Goal: Task Accomplishment & Management: Manage account settings

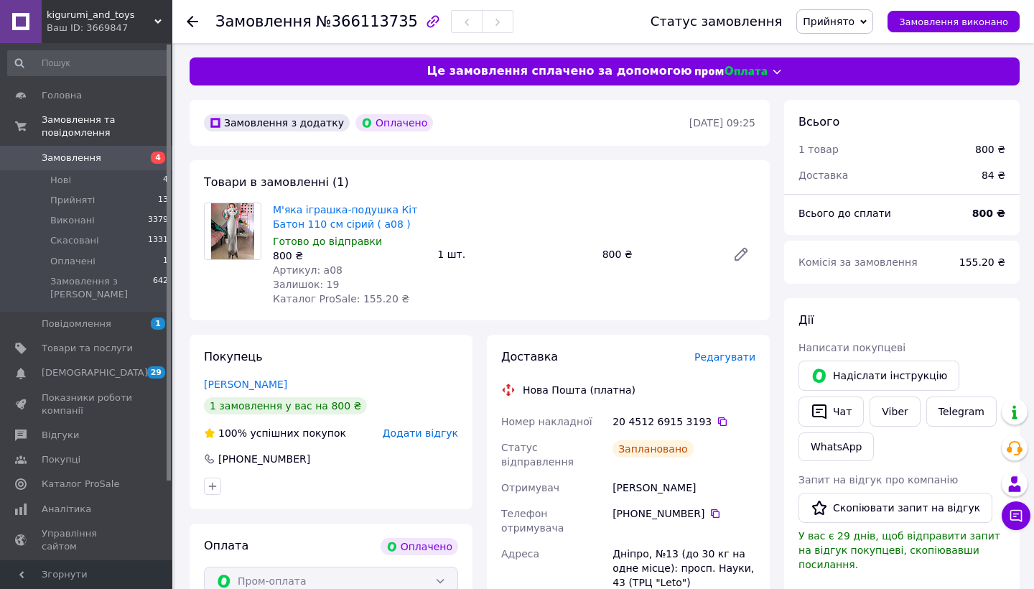
scroll to position [47, 0]
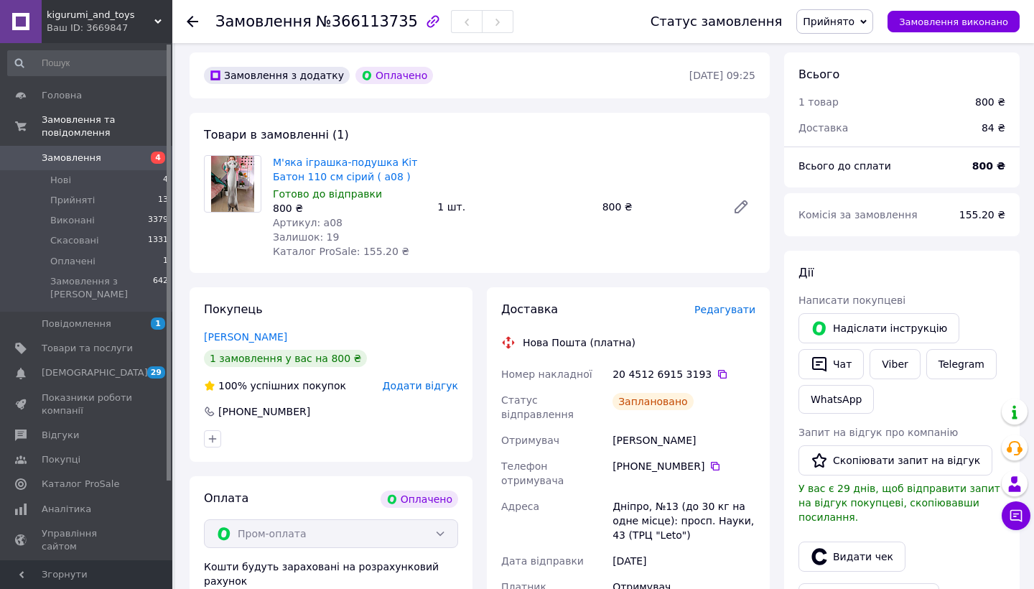
click at [190, 23] on icon at bounding box center [192, 21] width 11 height 11
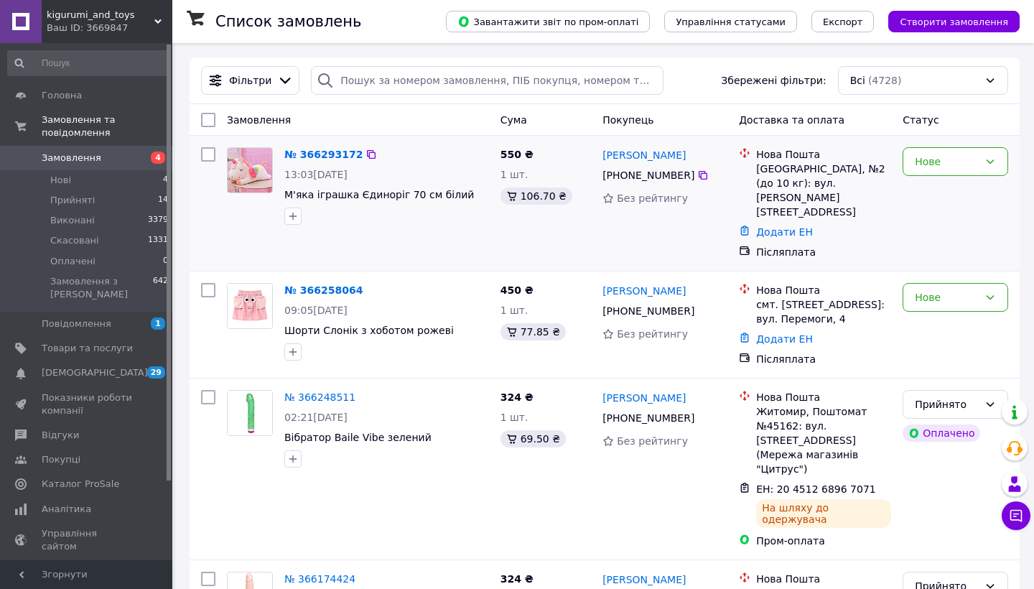
click at [332, 171] on span "13:03[DATE]" at bounding box center [315, 174] width 63 height 11
click at [348, 304] on span "09:05[DATE]" at bounding box center [315, 309] width 63 height 11
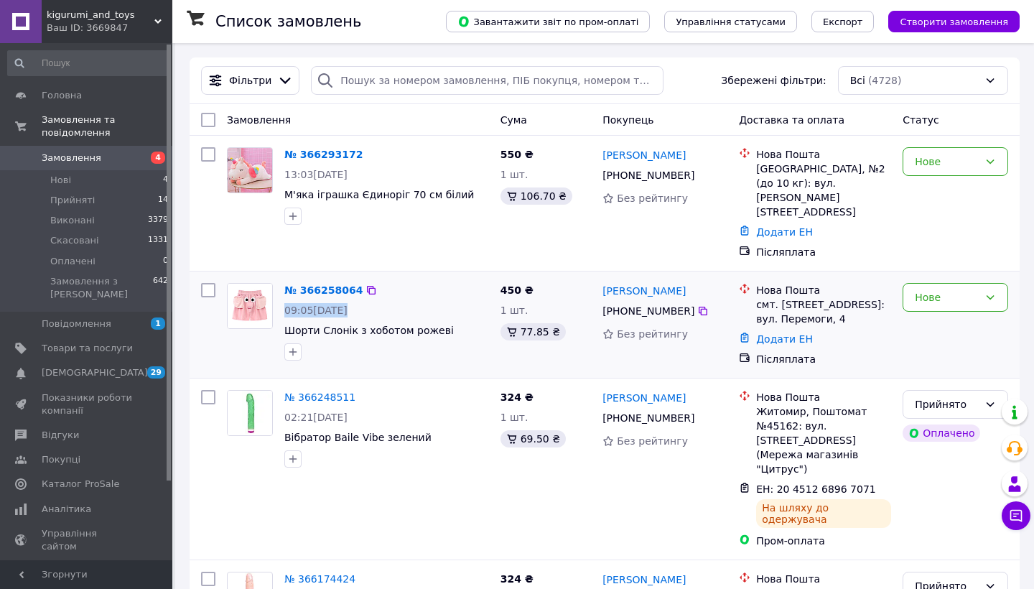
click at [479, 294] on div "№ 366258064 09:05[DATE] Шорти Слонік з хоботом рожеві" at bounding box center [387, 321] width 216 height 89
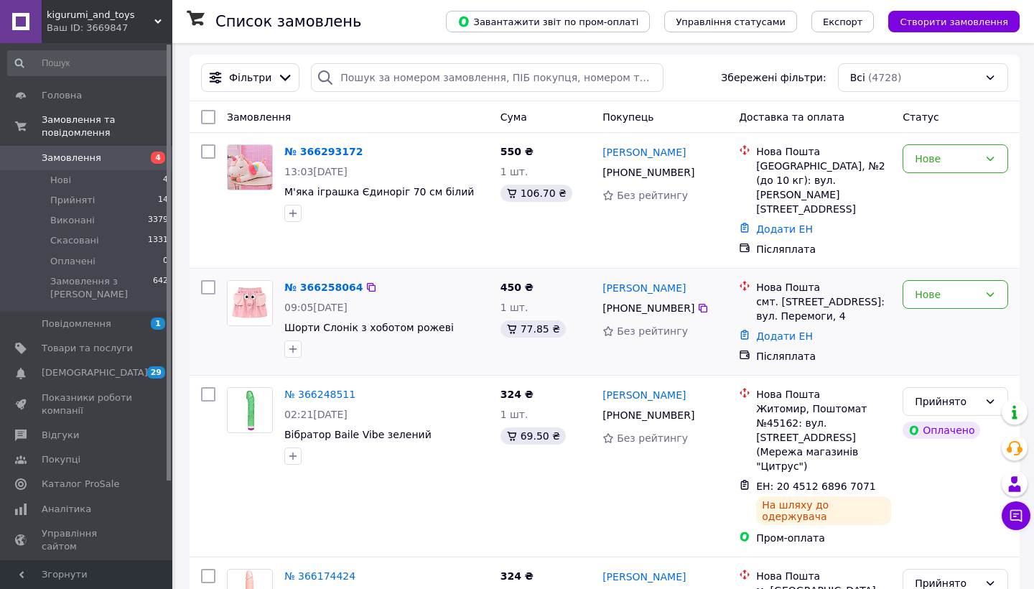
scroll to position [458, 0]
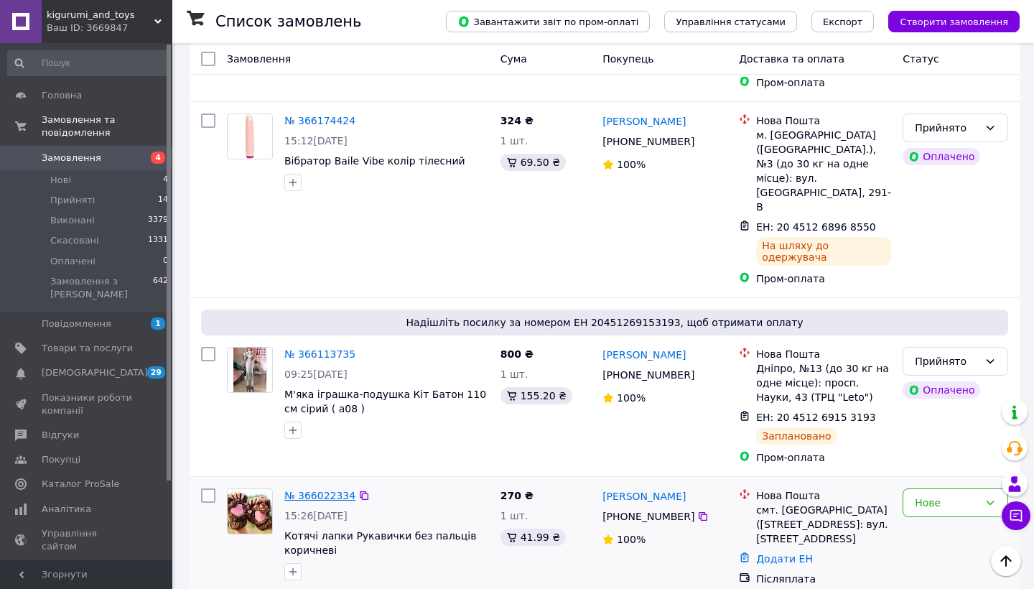
click at [324, 490] on link "№ 366022334" at bounding box center [319, 495] width 71 height 11
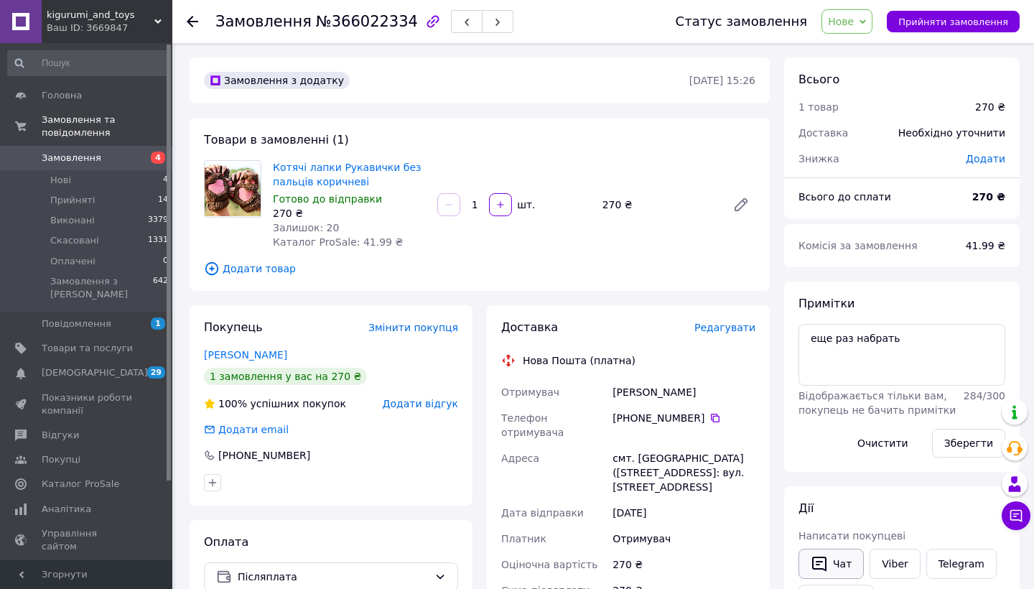
click at [838, 549] on button "Чат" at bounding box center [830, 564] width 65 height 30
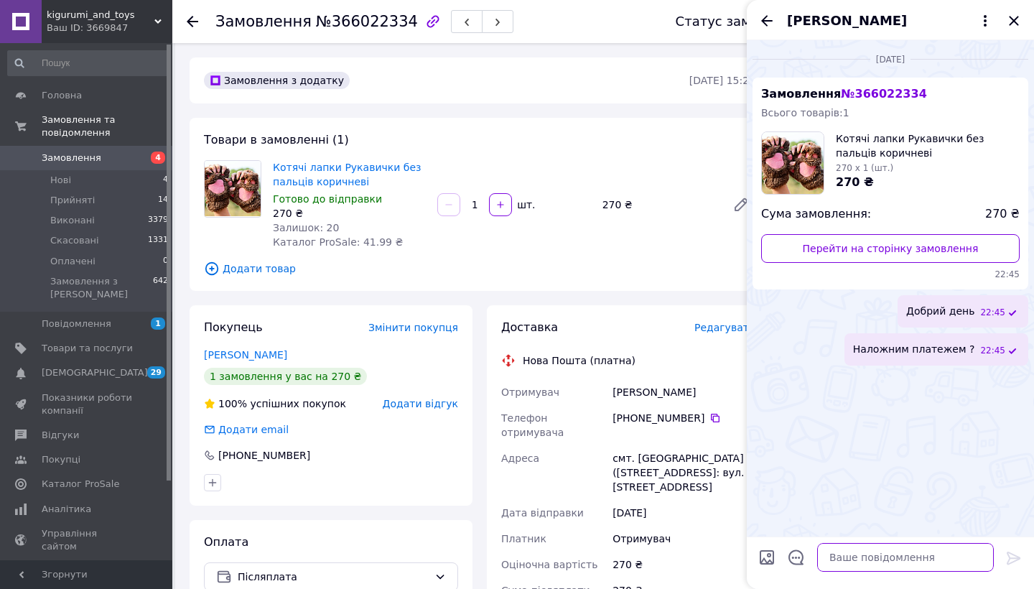
click at [885, 562] on textarea at bounding box center [905, 557] width 177 height 29
type textarea "Добрий день, не виходить з вами зв"
click at [847, 553] on textarea "Добрий день, не виходить з вами зв" at bounding box center [890, 557] width 205 height 29
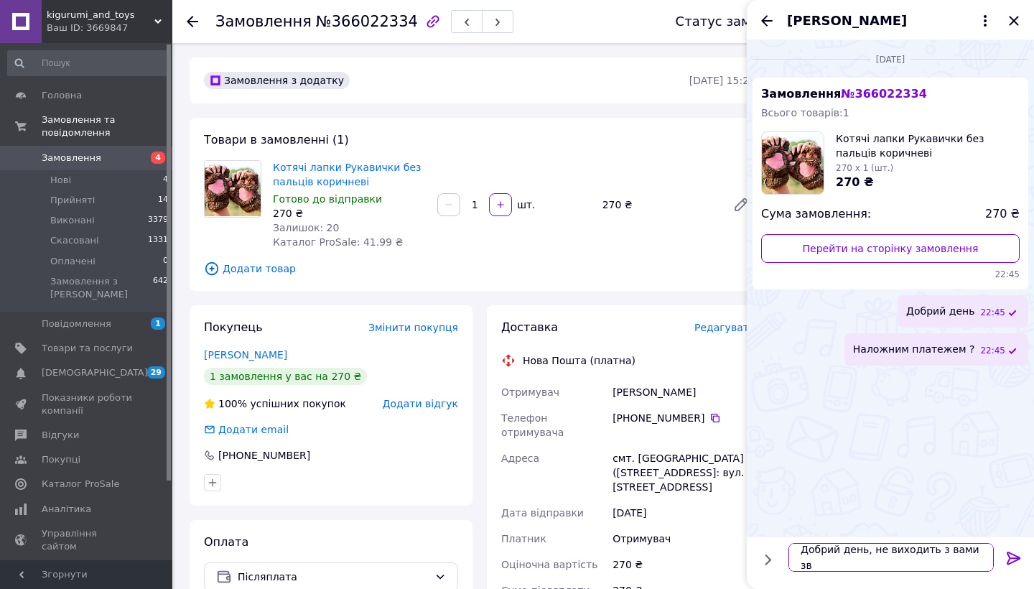
click at [847, 553] on textarea "Добрий день, не виходить з вами зв" at bounding box center [890, 557] width 205 height 29
click at [1015, 17] on icon "Закрити" at bounding box center [1013, 20] width 17 height 17
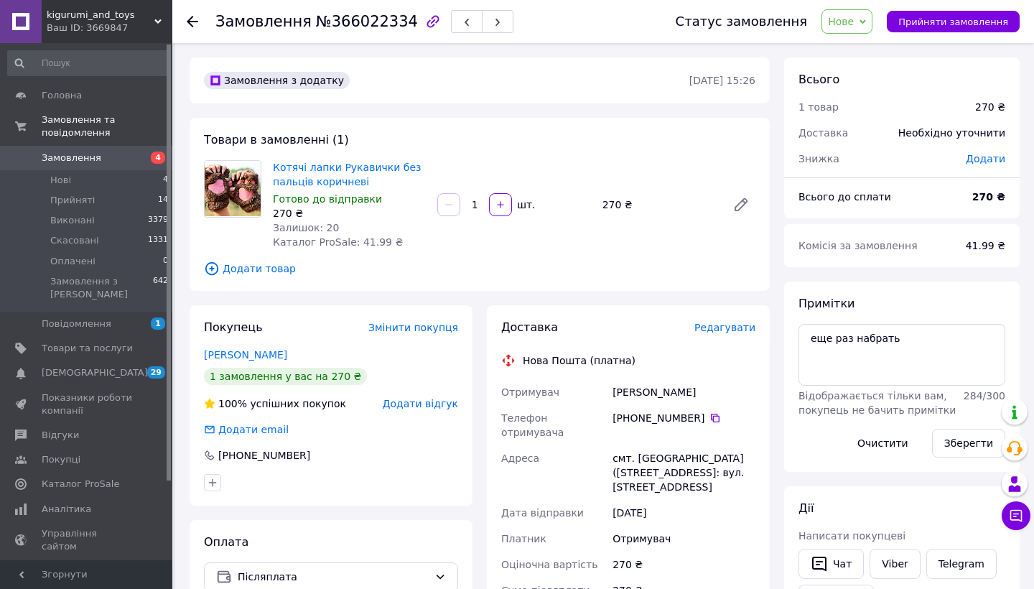
click at [339, 205] on span "Готово до відправки" at bounding box center [327, 198] width 109 height 11
click at [339, 233] on div "Залишок: 20" at bounding box center [349, 227] width 153 height 14
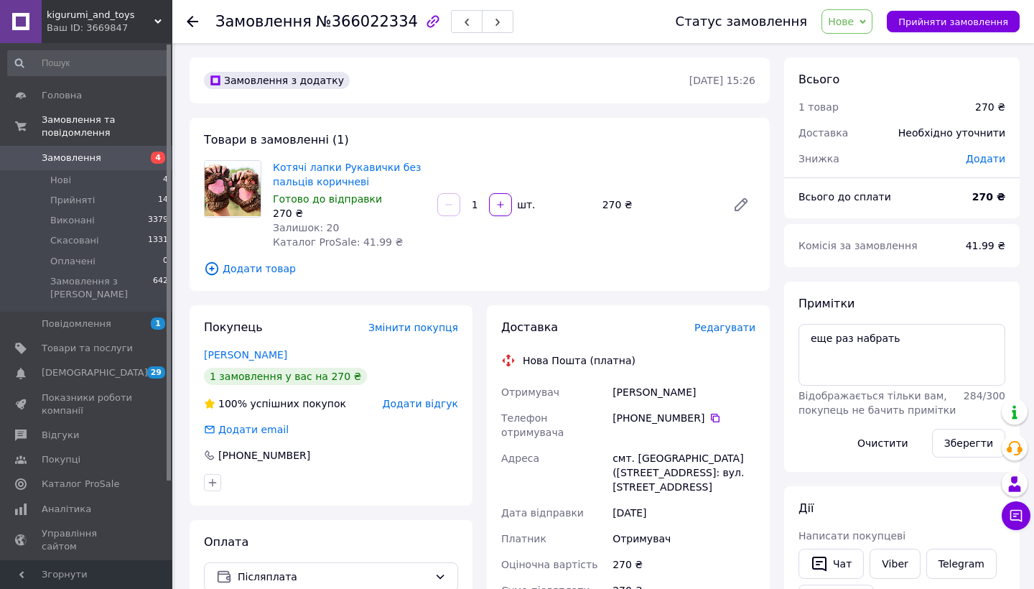
click at [339, 233] on div "Залишок: 20" at bounding box center [349, 227] width 153 height 14
click at [342, 241] on span "Каталог ProSale: 41.99 ₴" at bounding box center [338, 241] width 130 height 11
click at [542, 363] on div "Нова Пошта (платна)" at bounding box center [579, 360] width 120 height 14
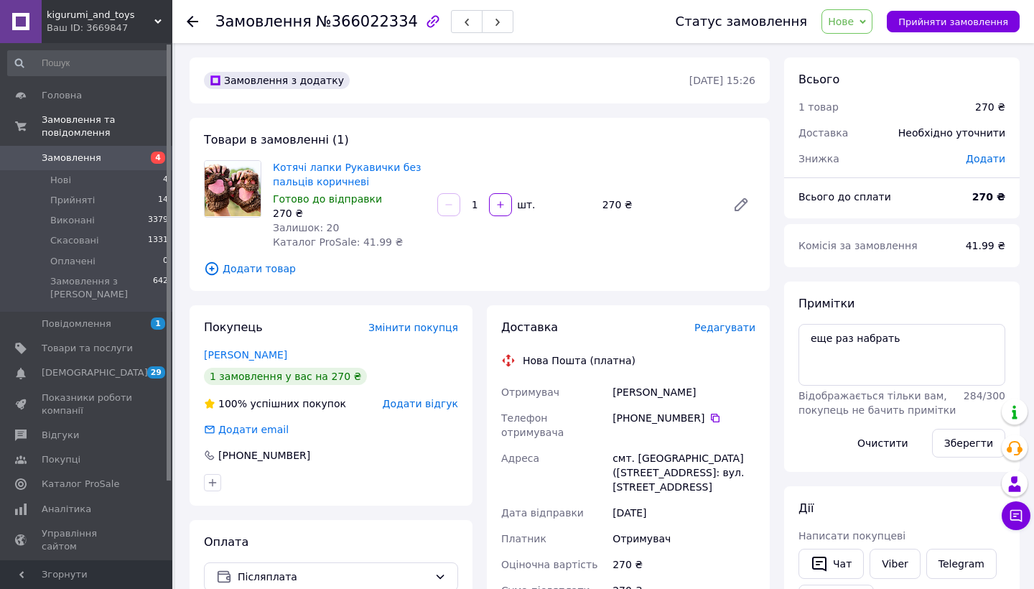
click at [542, 363] on div "Нова Пошта (платна)" at bounding box center [579, 360] width 120 height 14
click at [597, 387] on div "Отримувач" at bounding box center [553, 392] width 111 height 26
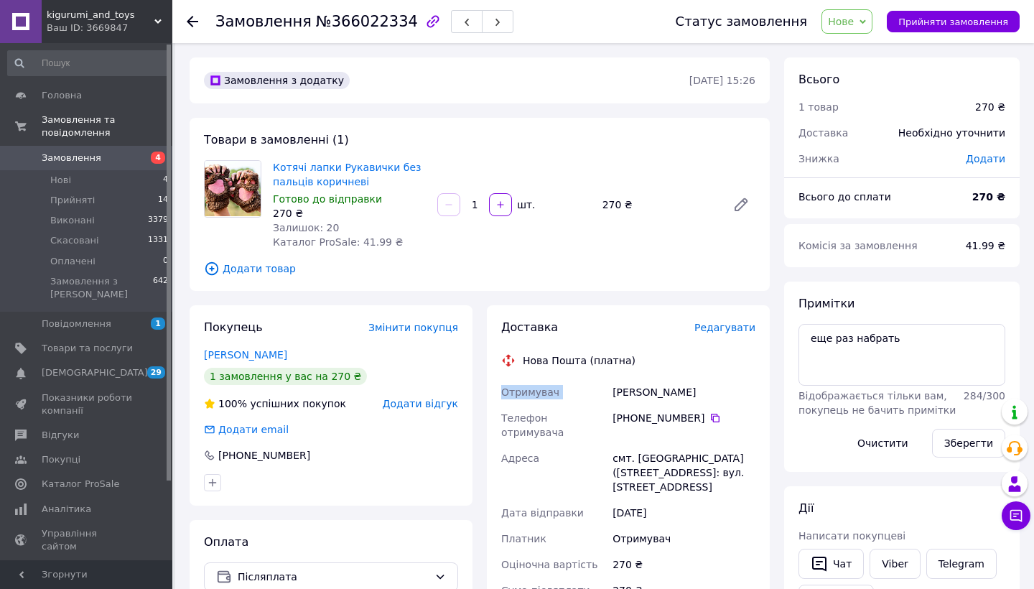
click at [628, 395] on div "[PERSON_NAME]" at bounding box center [684, 392] width 149 height 26
click at [651, 418] on div "[PHONE_NUMBER]" at bounding box center [683, 418] width 143 height 14
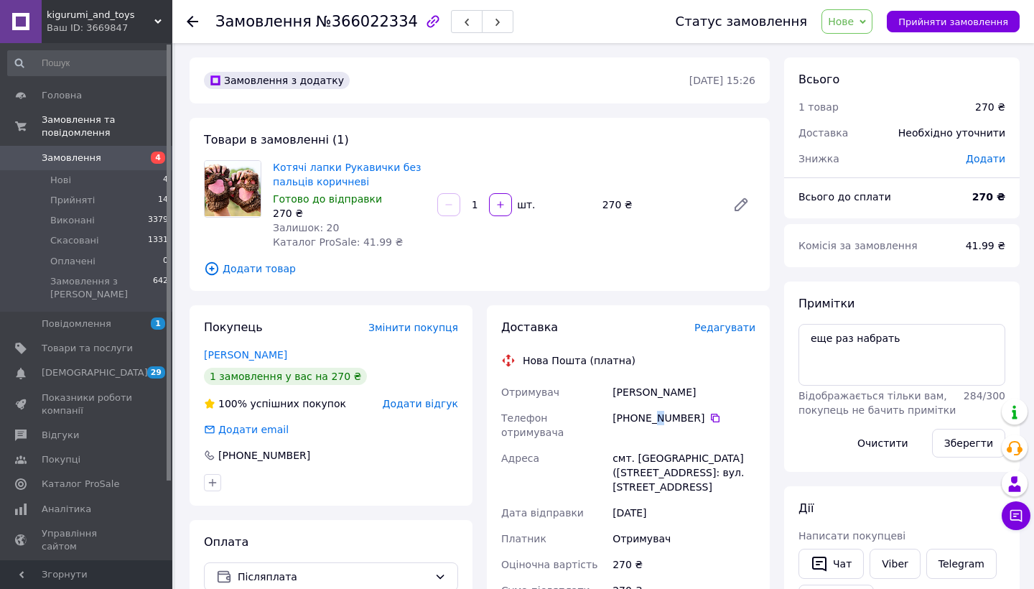
click at [651, 418] on div "[PHONE_NUMBER]" at bounding box center [683, 418] width 143 height 14
click at [667, 454] on div "смт. [GEOGRAPHIC_DATA] ([STREET_ADDRESS]: вул. [STREET_ADDRESS]" at bounding box center [684, 472] width 149 height 55
click at [933, 14] on button "Прийняти замовлення" at bounding box center [953, 22] width 133 height 22
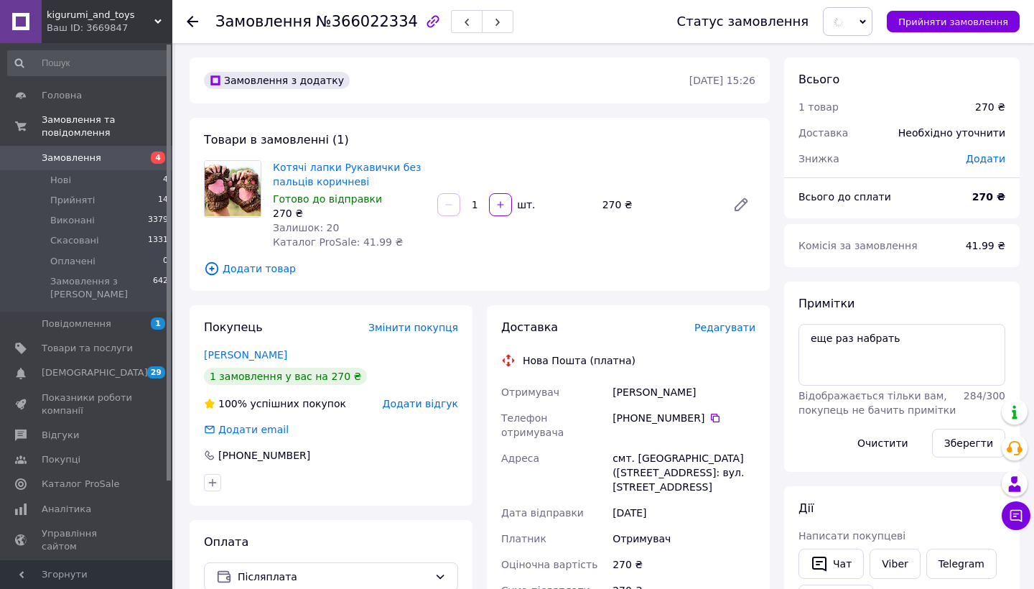
click at [709, 332] on span "Редагувати" at bounding box center [724, 327] width 61 height 11
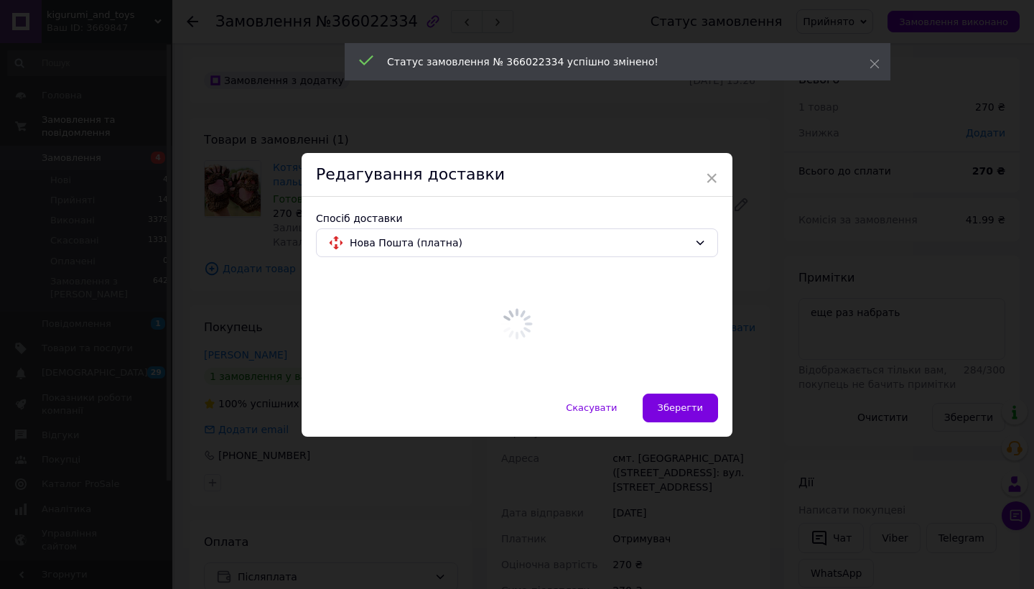
click at [793, 303] on div "× Редагування доставки Спосіб доставки Нова Пошта (платна) Скасувати   Зберегти" at bounding box center [517, 294] width 1034 height 589
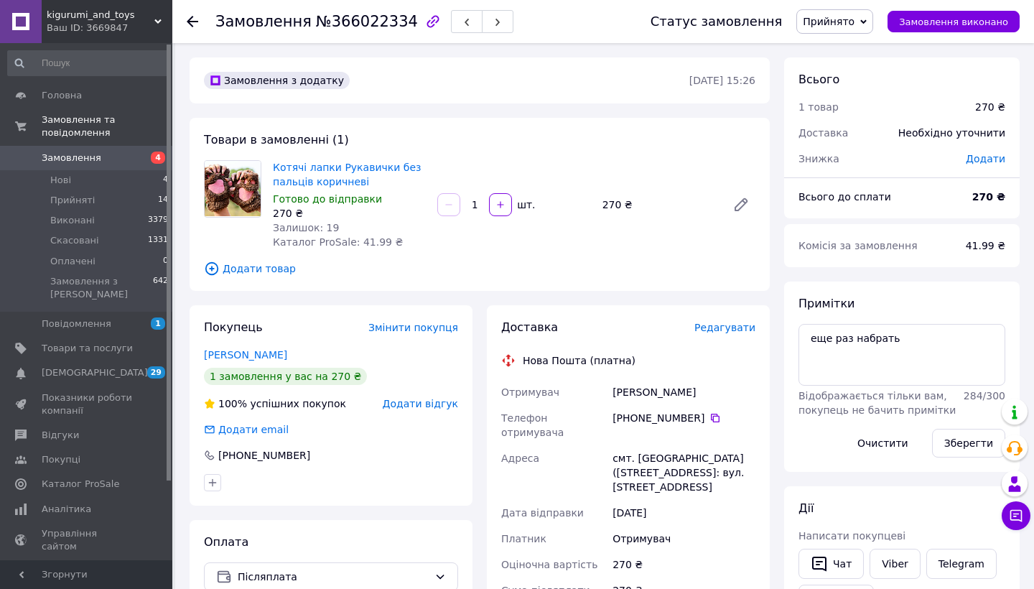
click at [699, 326] on span "Редагувати" at bounding box center [724, 327] width 61 height 11
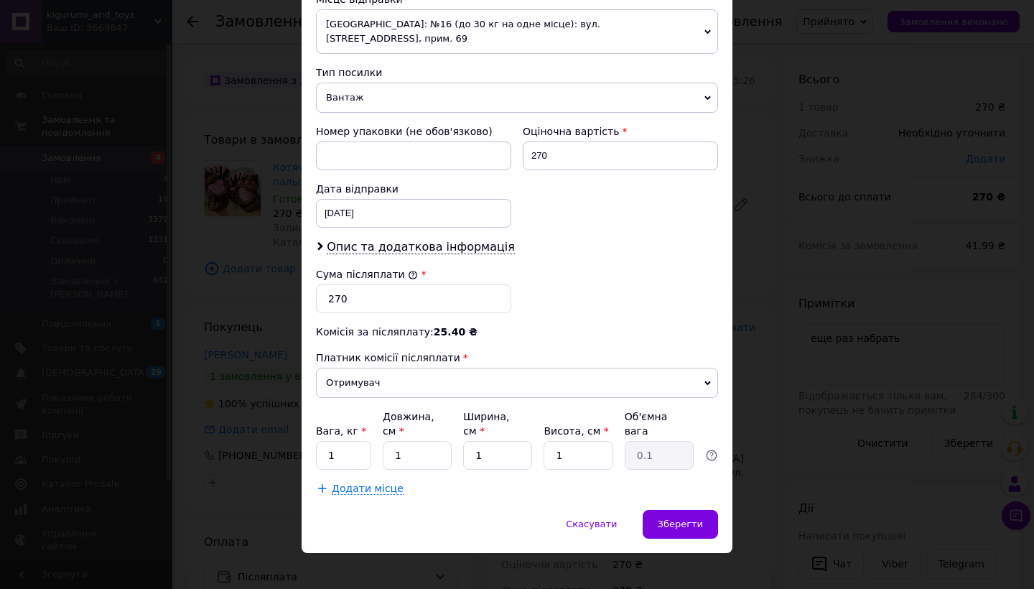
scroll to position [521, 0]
click at [375, 225] on div "Платник Отримувач Відправник Прізвище отримувача [PERSON_NAME] Ім'я отримувача …" at bounding box center [517, 70] width 402 height 851
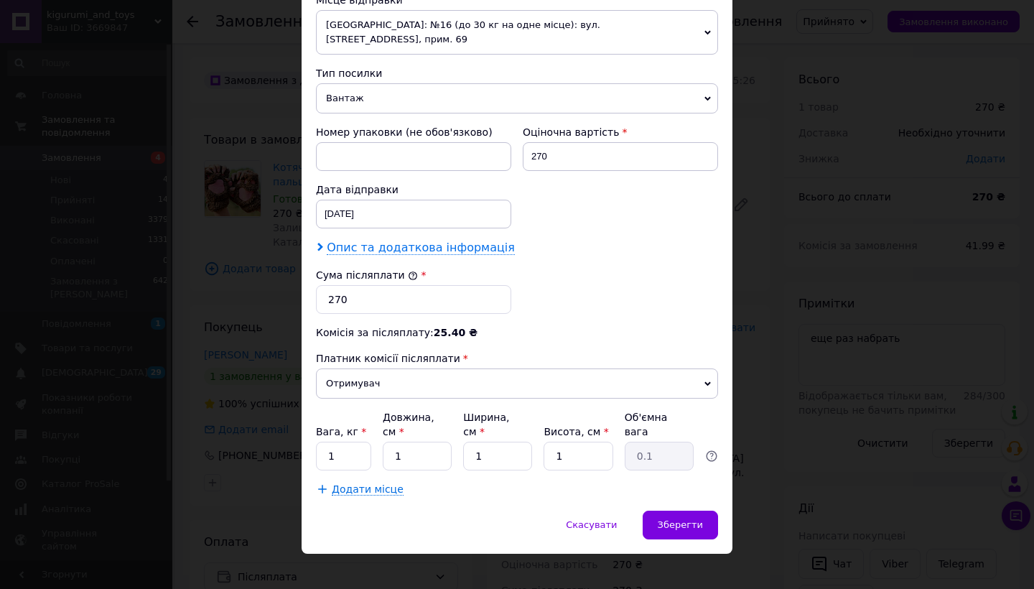
click at [376, 241] on span "Опис та додаткова інформація" at bounding box center [421, 248] width 188 height 14
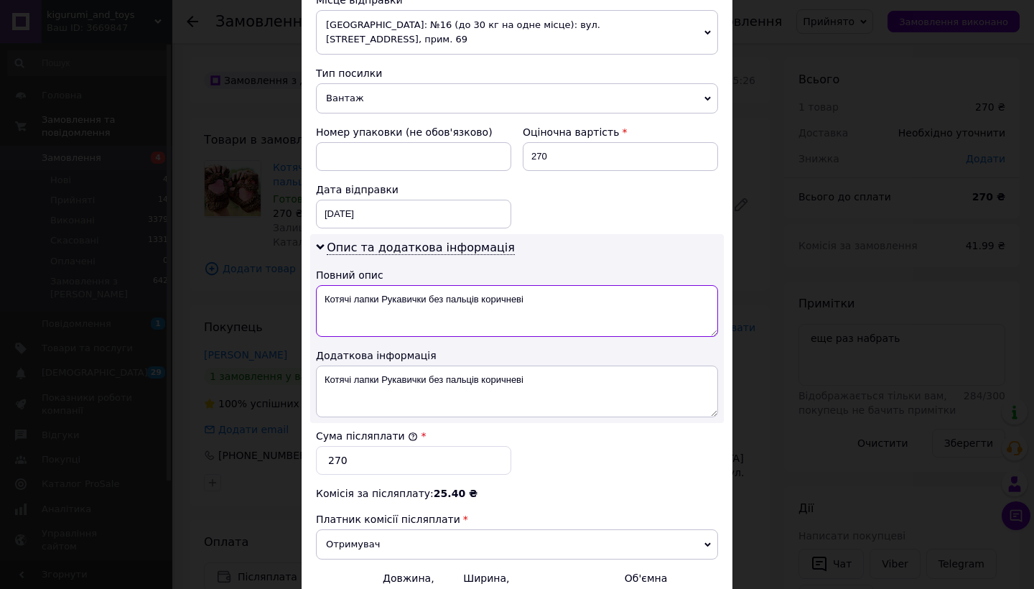
click at [379, 297] on textarea "Котячі лапки Рукавички без пальців коричневі" at bounding box center [517, 311] width 402 height 52
click at [399, 287] on textarea "Котячі лапки Рукавички без пальців коричневі" at bounding box center [517, 311] width 402 height 52
click at [345, 285] on textarea "Котячі лапки Рукавички без пальців коричневі" at bounding box center [517, 311] width 402 height 52
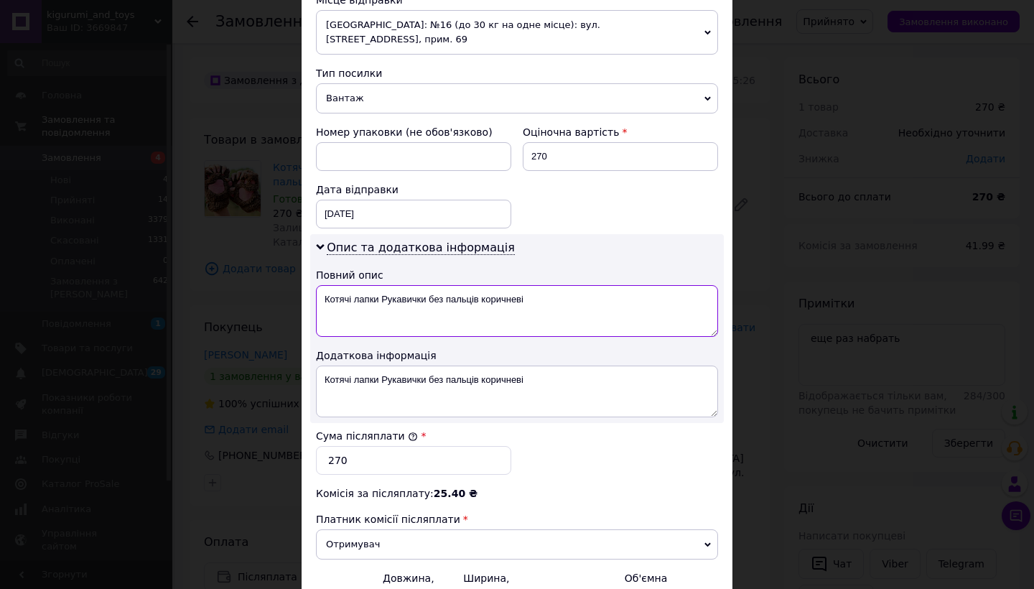
click at [345, 285] on textarea "Котячі лапки Рукавички без пальців коричневі" at bounding box center [517, 311] width 402 height 52
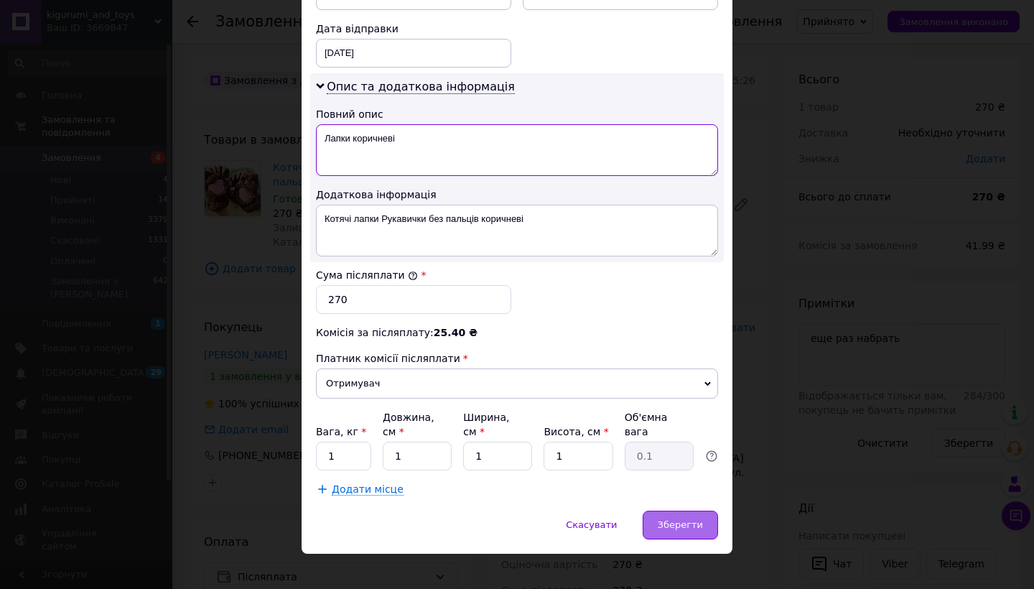
type textarea "Лапки коричневі"
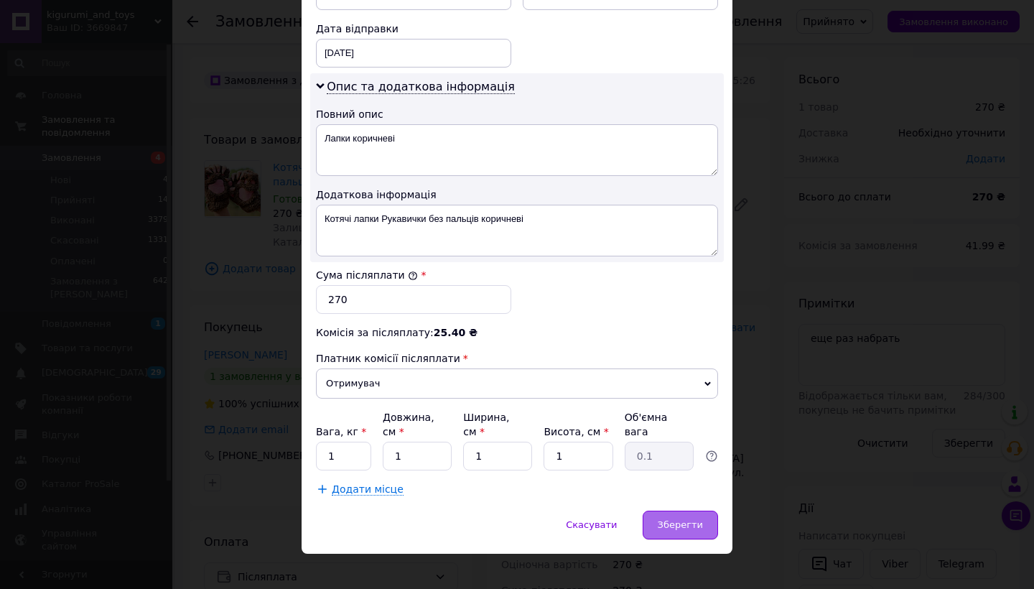
click at [658, 510] on div "Зберегти" at bounding box center [680, 524] width 75 height 29
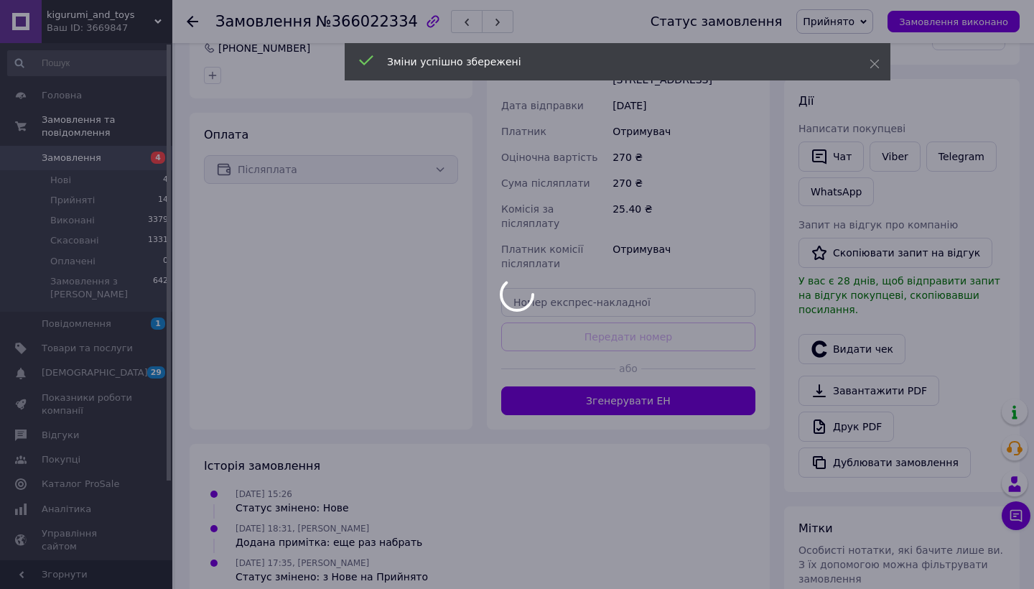
scroll to position [445, 0]
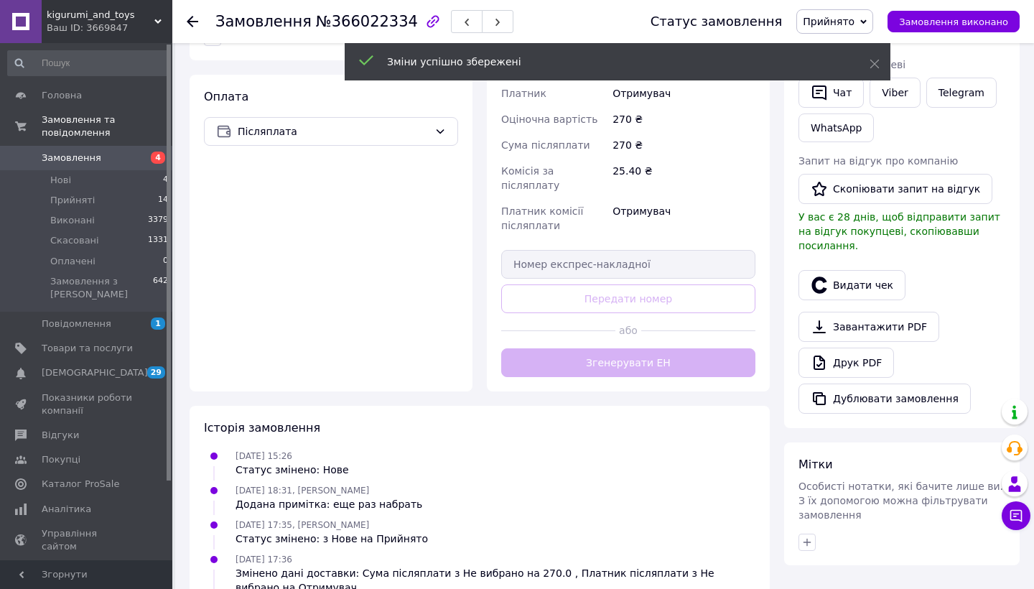
click at [716, 327] on div "Доставка Редагувати Нова Пошта (платна) Отримувач [PERSON_NAME] отримувача [PHO…" at bounding box center [628, 125] width 254 height 503
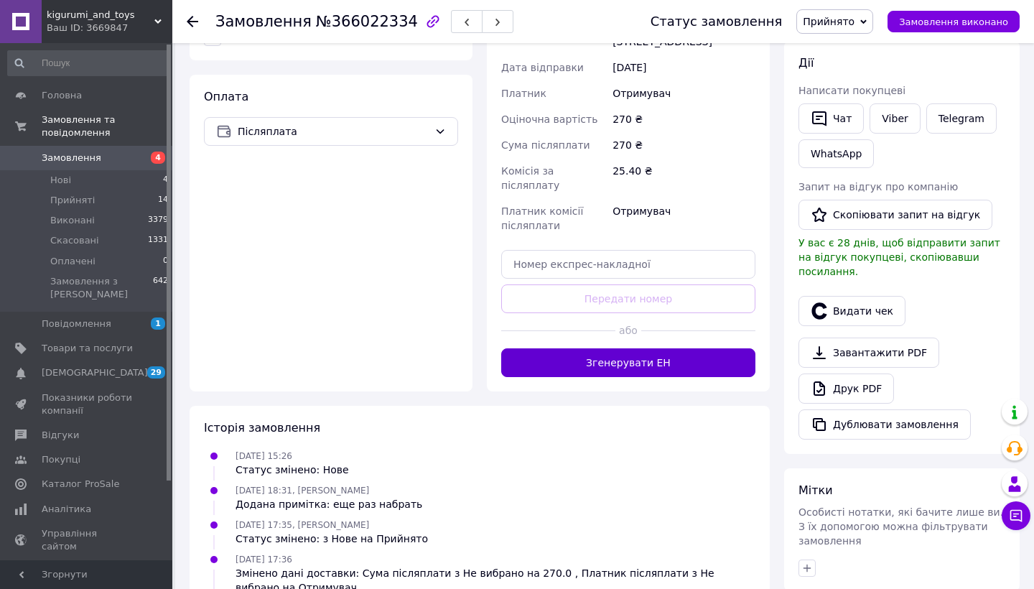
click at [712, 348] on button "Згенерувати ЕН" at bounding box center [628, 362] width 254 height 29
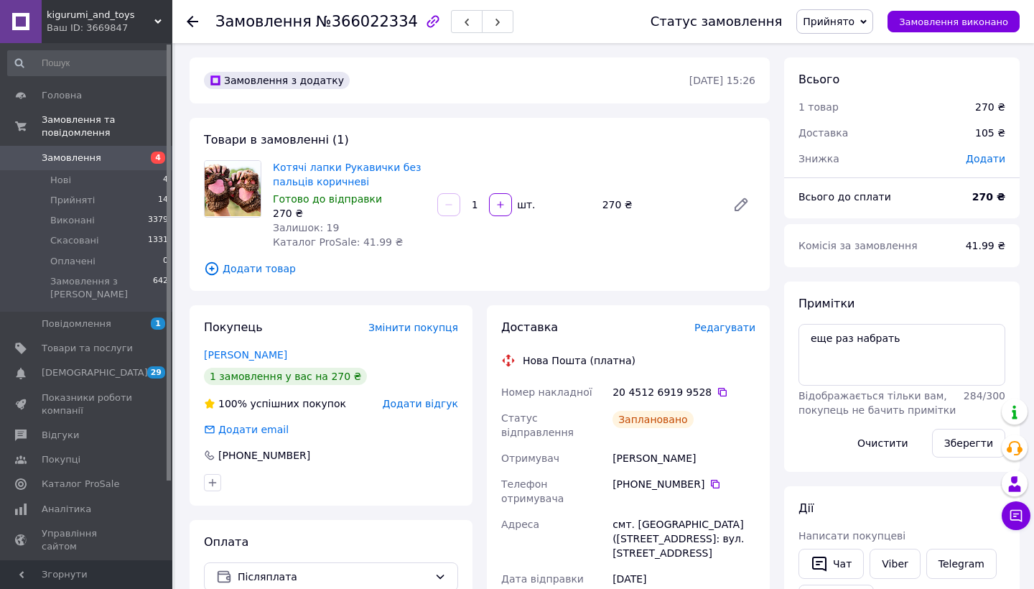
scroll to position [0, 0]
click at [198, 23] on div at bounding box center [201, 21] width 29 height 43
click at [192, 23] on icon at bounding box center [192, 21] width 11 height 11
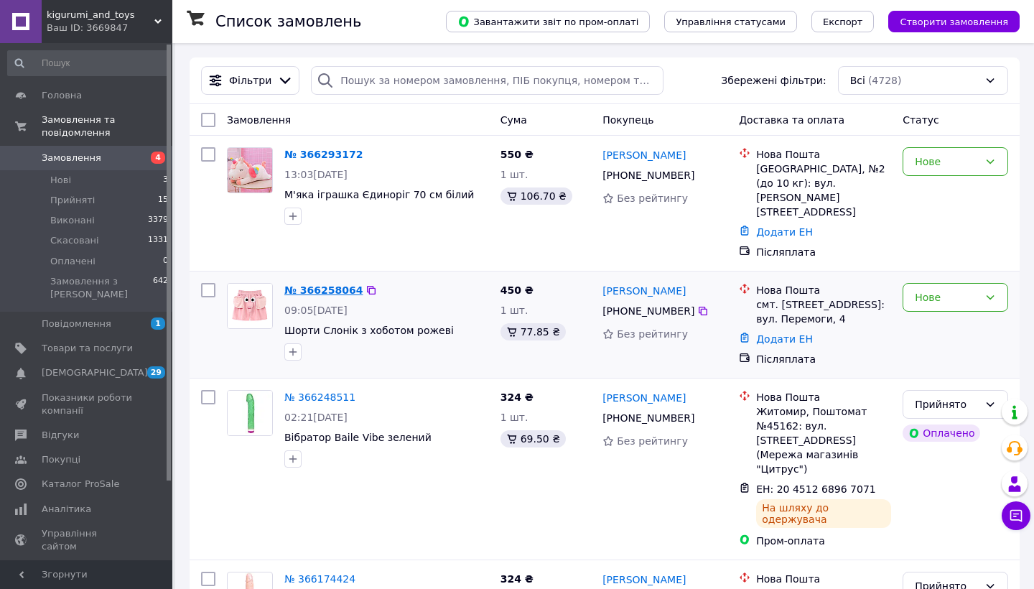
click at [321, 284] on link "№ 366258064" at bounding box center [323, 289] width 78 height 11
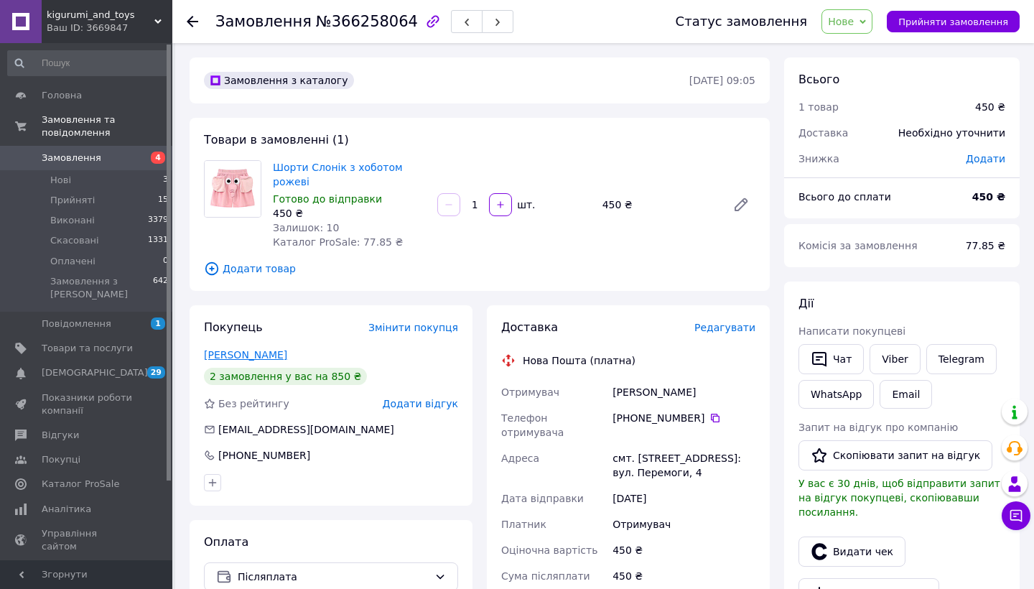
click at [256, 351] on link "[PERSON_NAME]" at bounding box center [245, 354] width 83 height 11
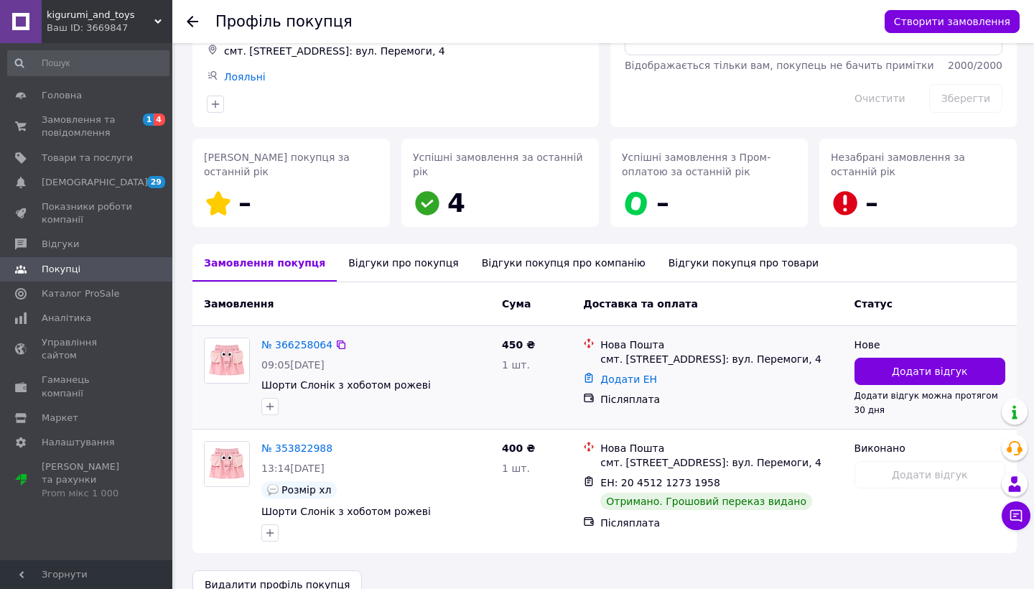
scroll to position [127, 0]
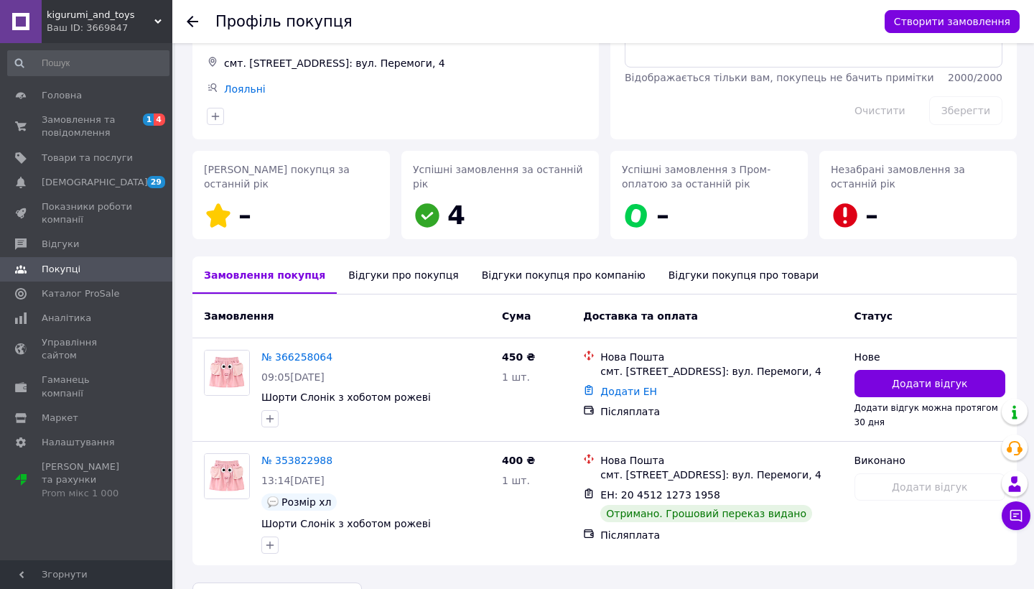
click at [190, 18] on icon at bounding box center [192, 21] width 11 height 11
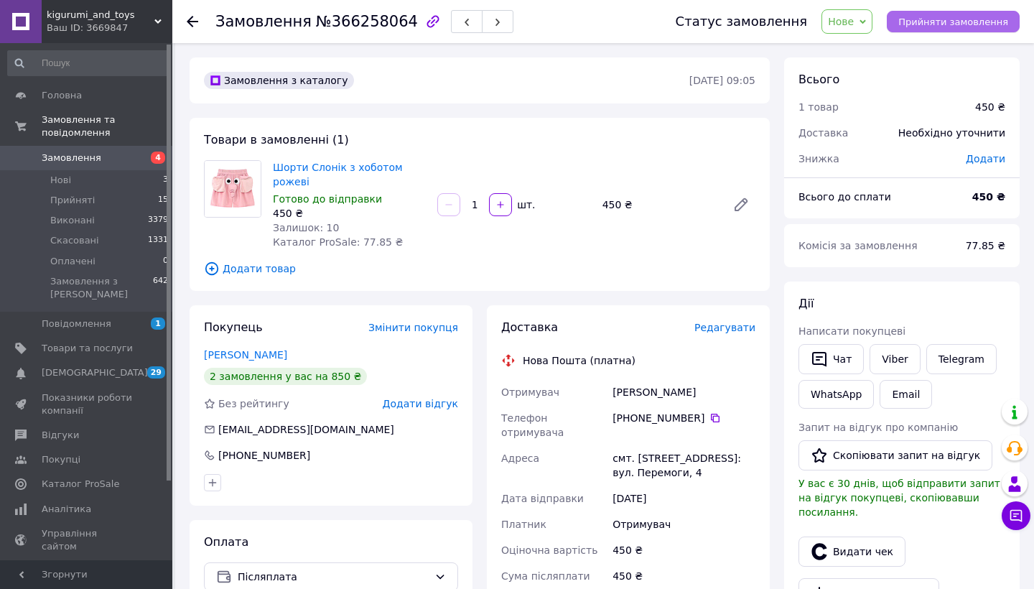
click at [920, 11] on button "Прийняти замовлення" at bounding box center [953, 22] width 133 height 22
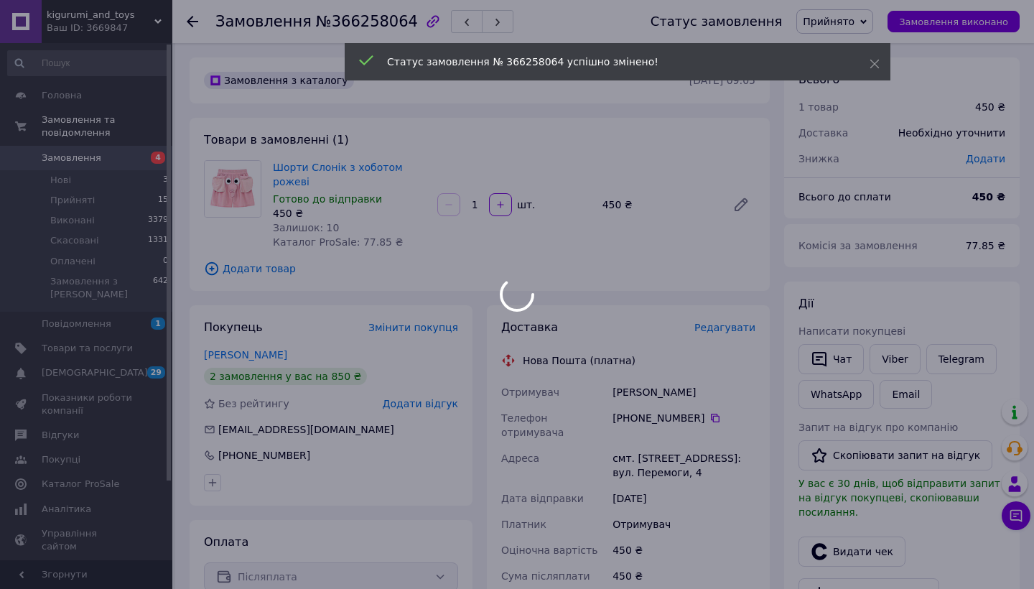
click at [717, 335] on div at bounding box center [517, 294] width 1034 height 589
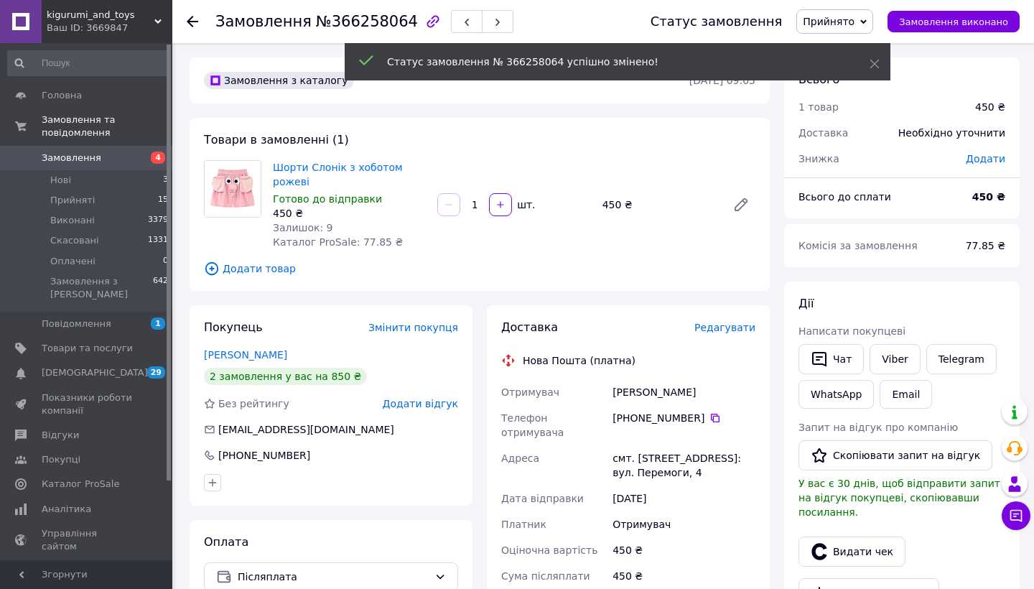
click at [740, 337] on div "Доставка Редагувати Нова Пошта (платна) Отримувач [PERSON_NAME] Телефон отримув…" at bounding box center [628, 564] width 254 height 488
click at [738, 332] on span "Редагувати" at bounding box center [724, 327] width 61 height 11
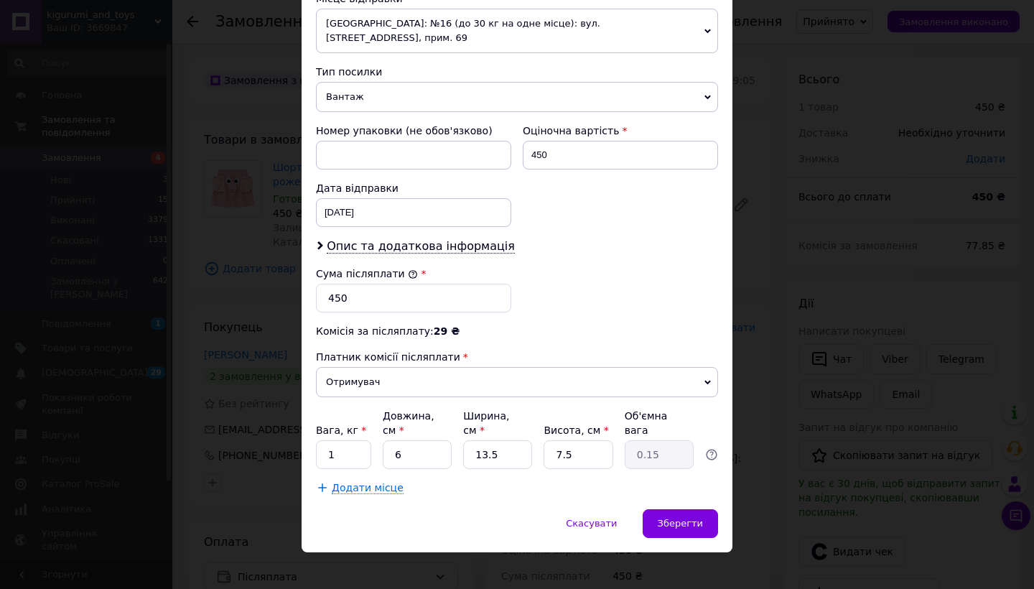
scroll to position [521, 0]
click at [412, 442] on input "6" at bounding box center [417, 456] width 69 height 29
type input "1"
type input "0.1"
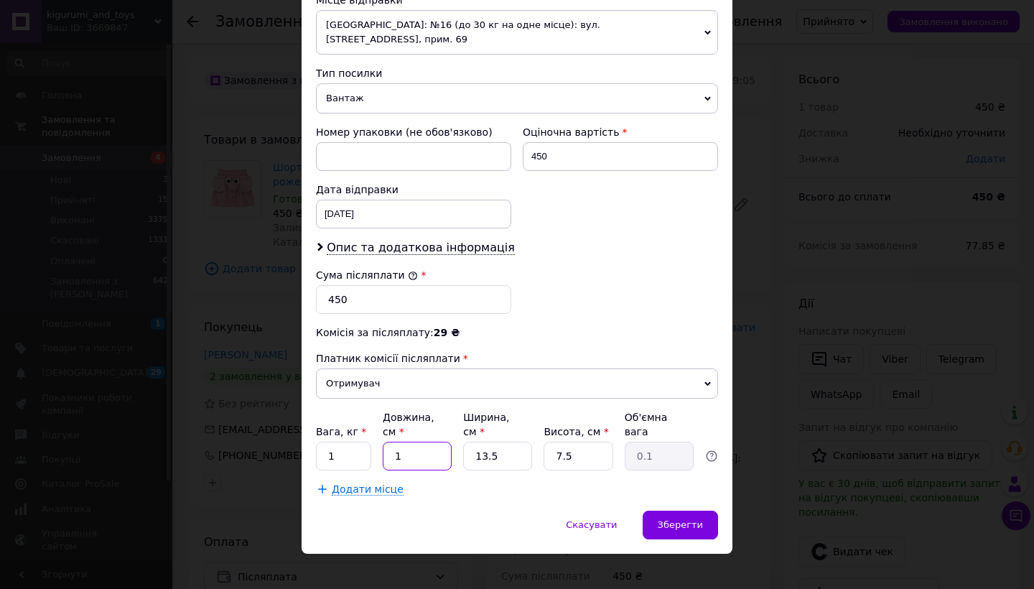
type input "1"
click at [487, 442] on input "13.5" at bounding box center [497, 456] width 69 height 29
type input "1"
click at [554, 442] on input "7.5" at bounding box center [578, 456] width 69 height 29
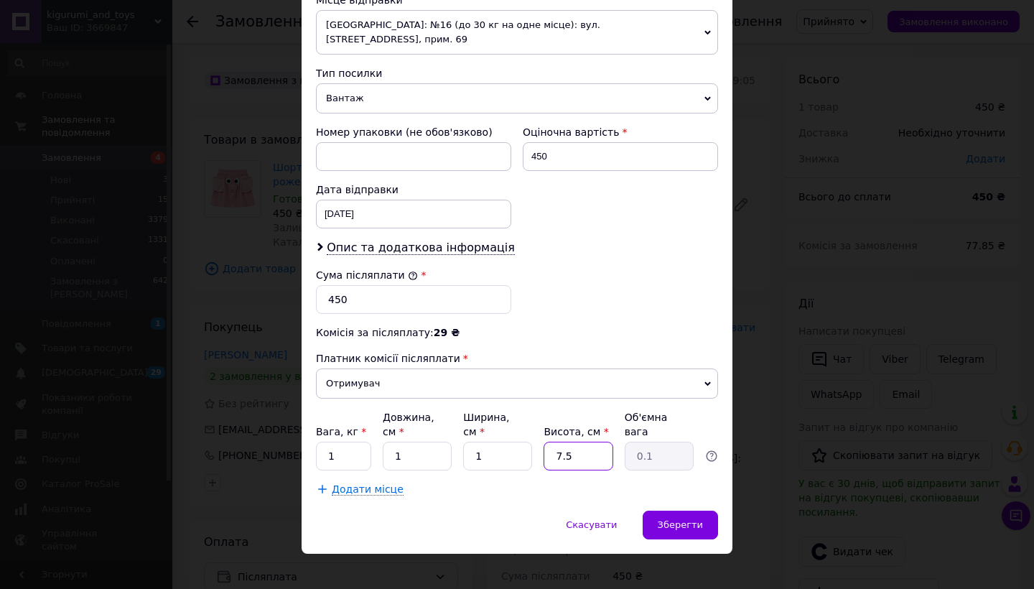
click at [554, 442] on input "7.5" at bounding box center [578, 456] width 69 height 29
type input "1"
click at [434, 241] on span "Опис та додаткова інформація" at bounding box center [421, 248] width 188 height 14
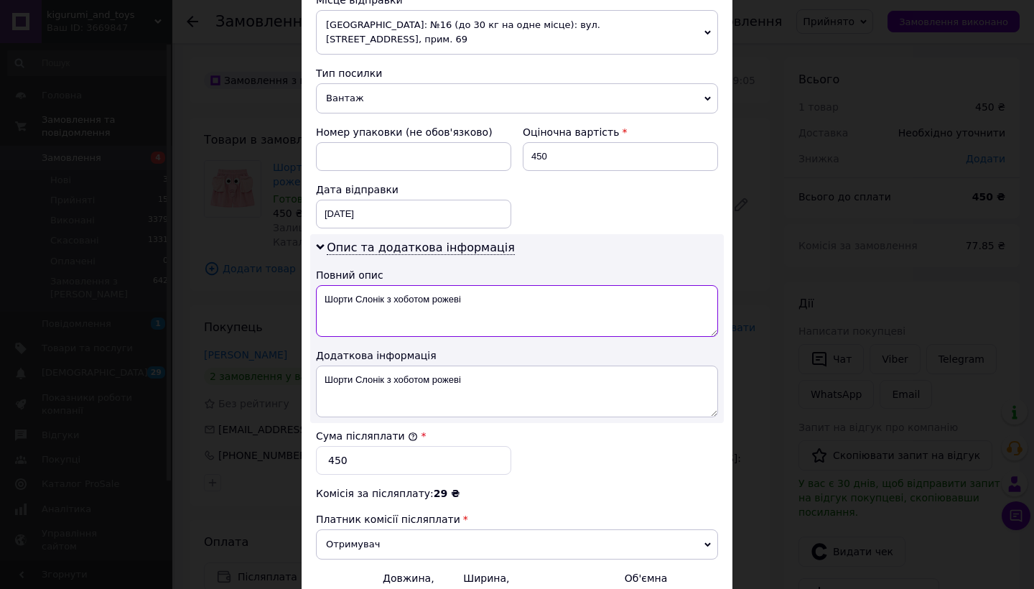
drag, startPoint x: 355, startPoint y: 284, endPoint x: 541, endPoint y: 284, distance: 186.0
click at [541, 285] on textarea "Шорти Слонік з хоботом рожеві" at bounding box center [517, 311] width 402 height 52
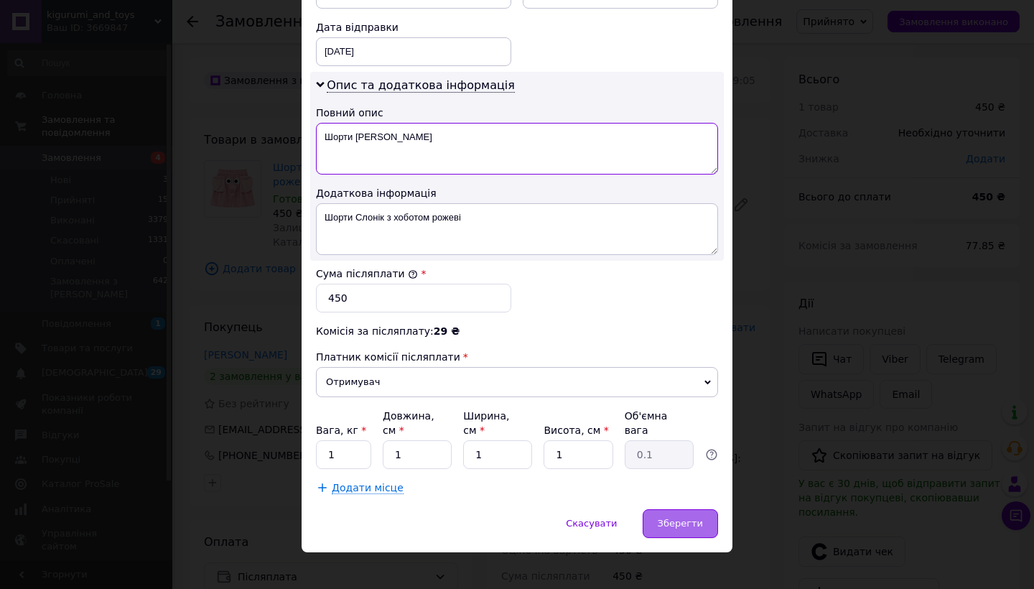
type textarea "Шорти [PERSON_NAME]"
click at [691, 518] on span "Зберегти" at bounding box center [680, 523] width 45 height 11
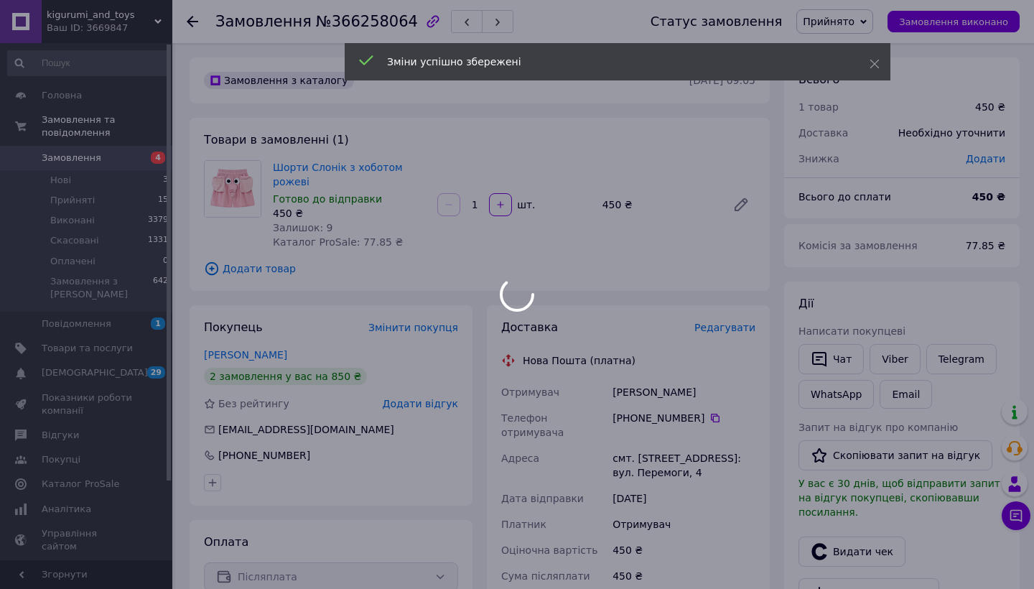
scroll to position [296, 0]
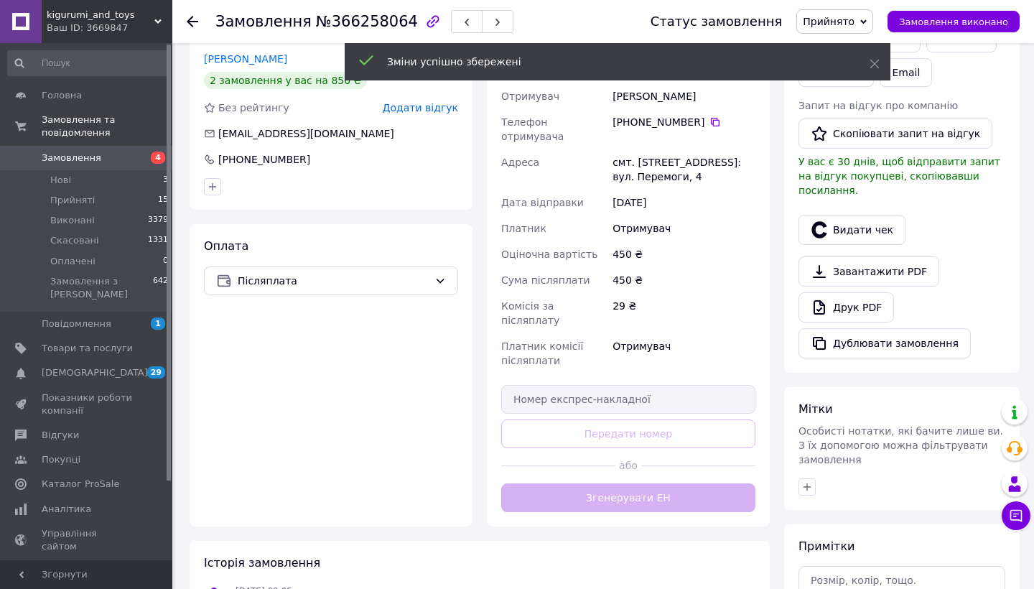
click at [638, 483] on button "Згенерувати ЕН" at bounding box center [628, 497] width 254 height 29
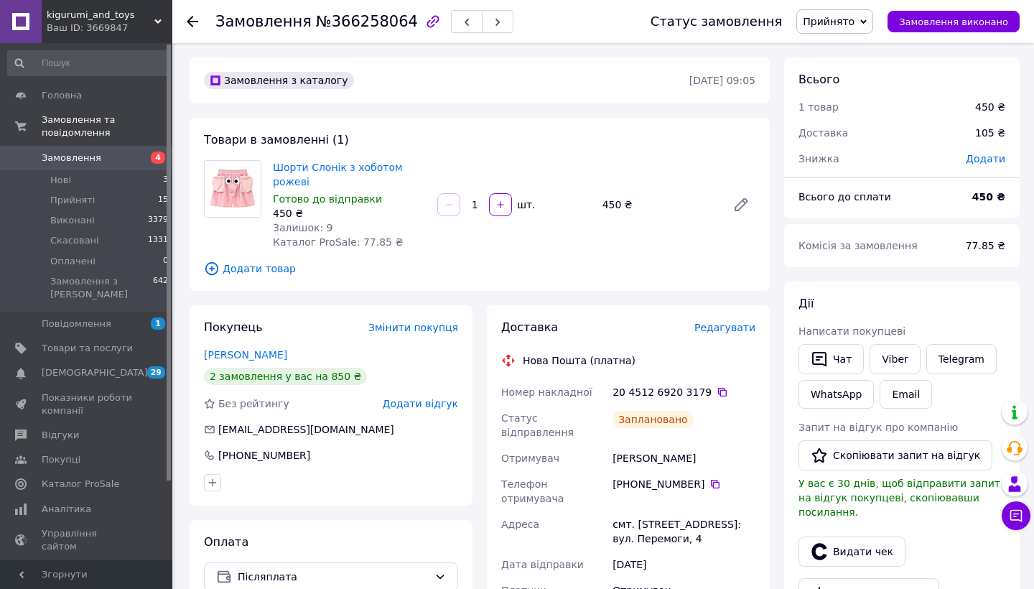
scroll to position [0, 0]
click at [197, 17] on icon at bounding box center [192, 21] width 11 height 11
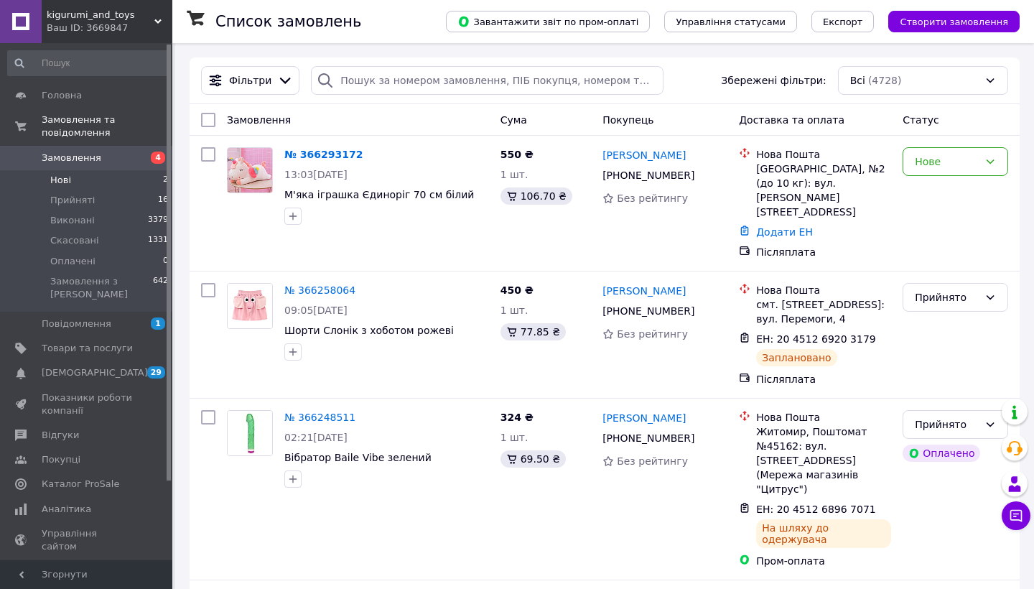
click at [144, 180] on li "Нові 2" at bounding box center [88, 180] width 177 height 20
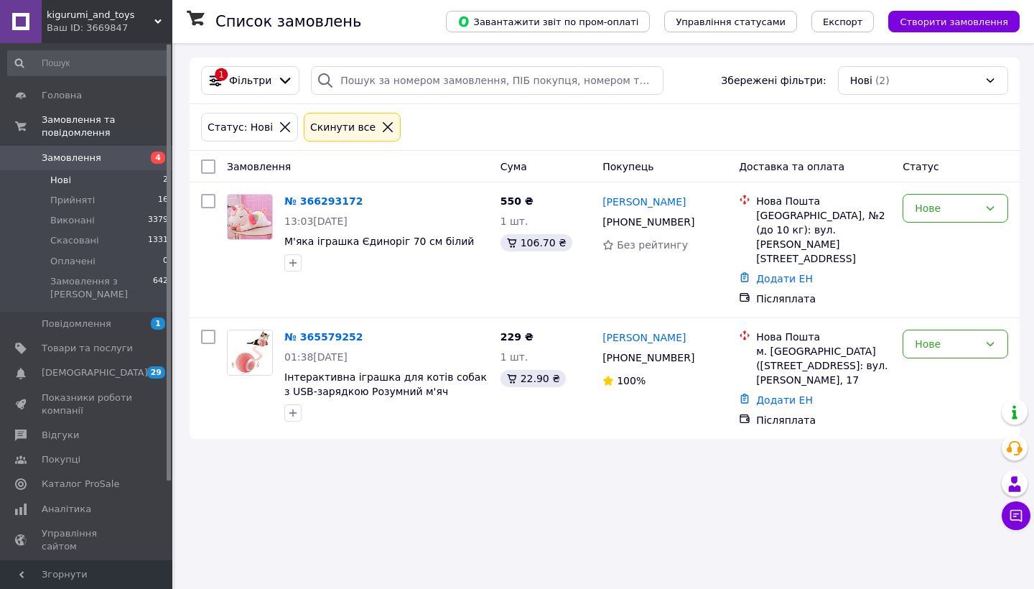
click at [379, 111] on div "Cкинути все" at bounding box center [352, 127] width 103 height 34
click at [376, 119] on div "Cкинути все" at bounding box center [352, 127] width 90 height 16
